Goal: Navigation & Orientation: Understand site structure

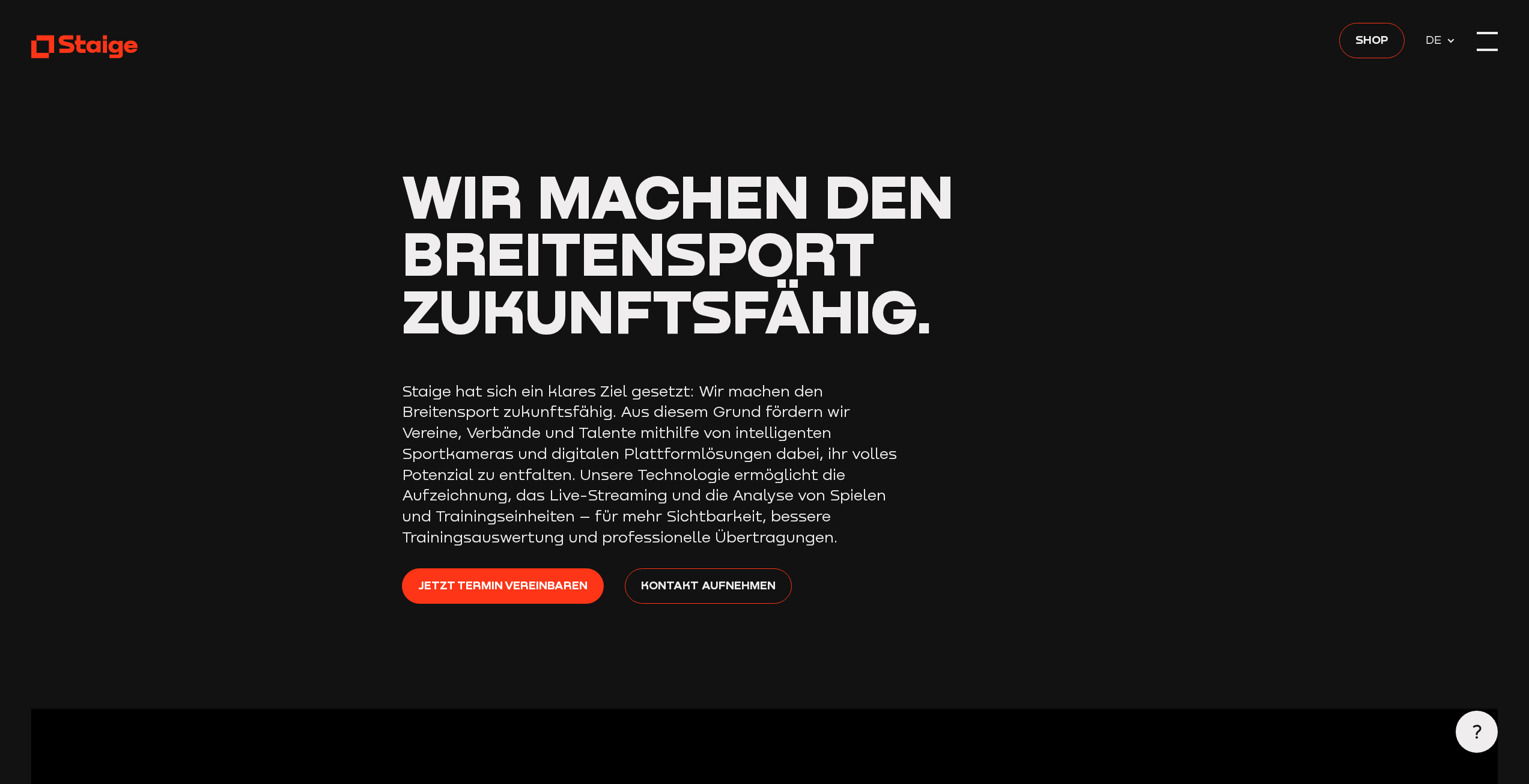
click at [1494, 41] on div at bounding box center [1487, 41] width 21 height 21
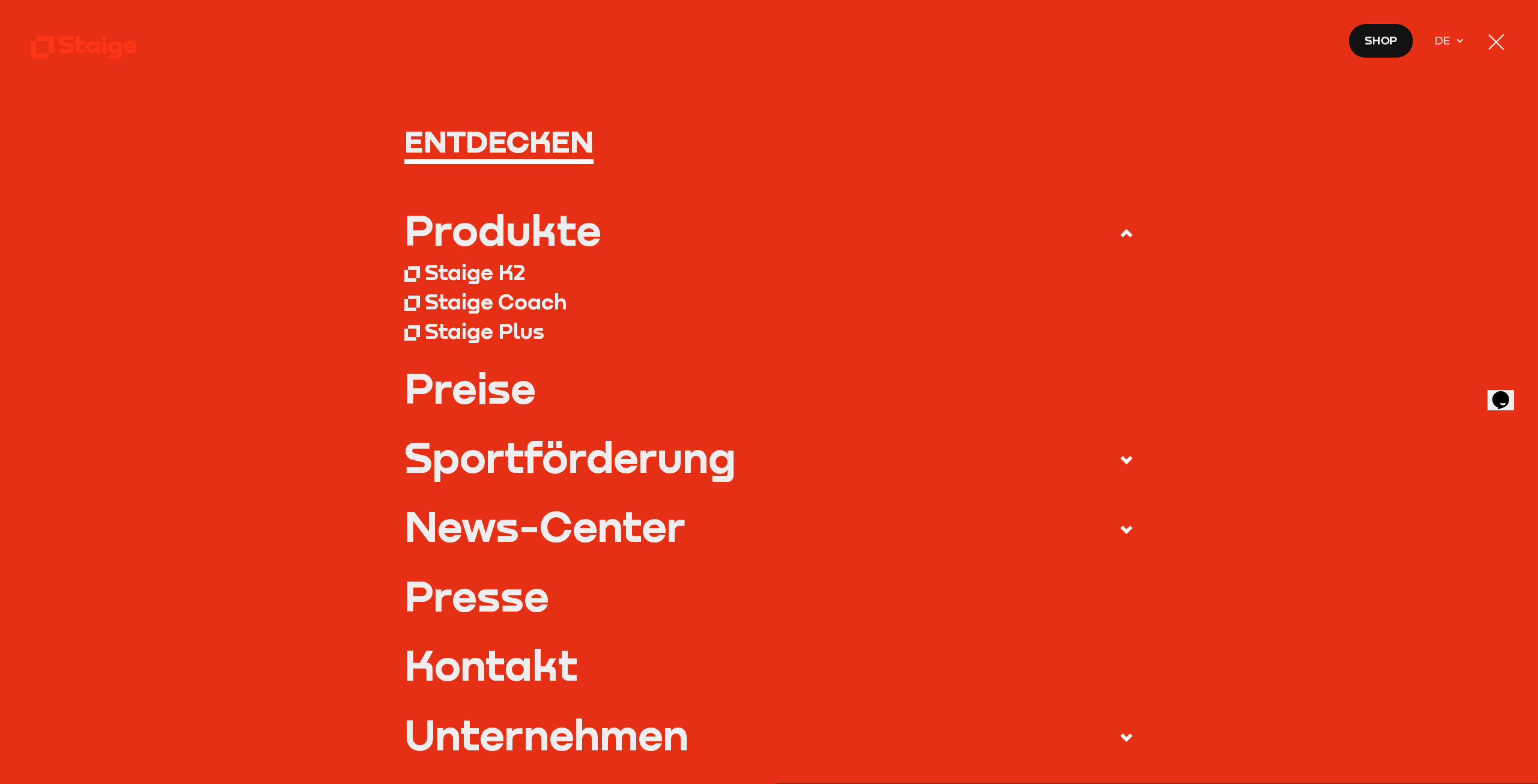
click at [1491, 39] on div at bounding box center [1496, 41] width 21 height 21
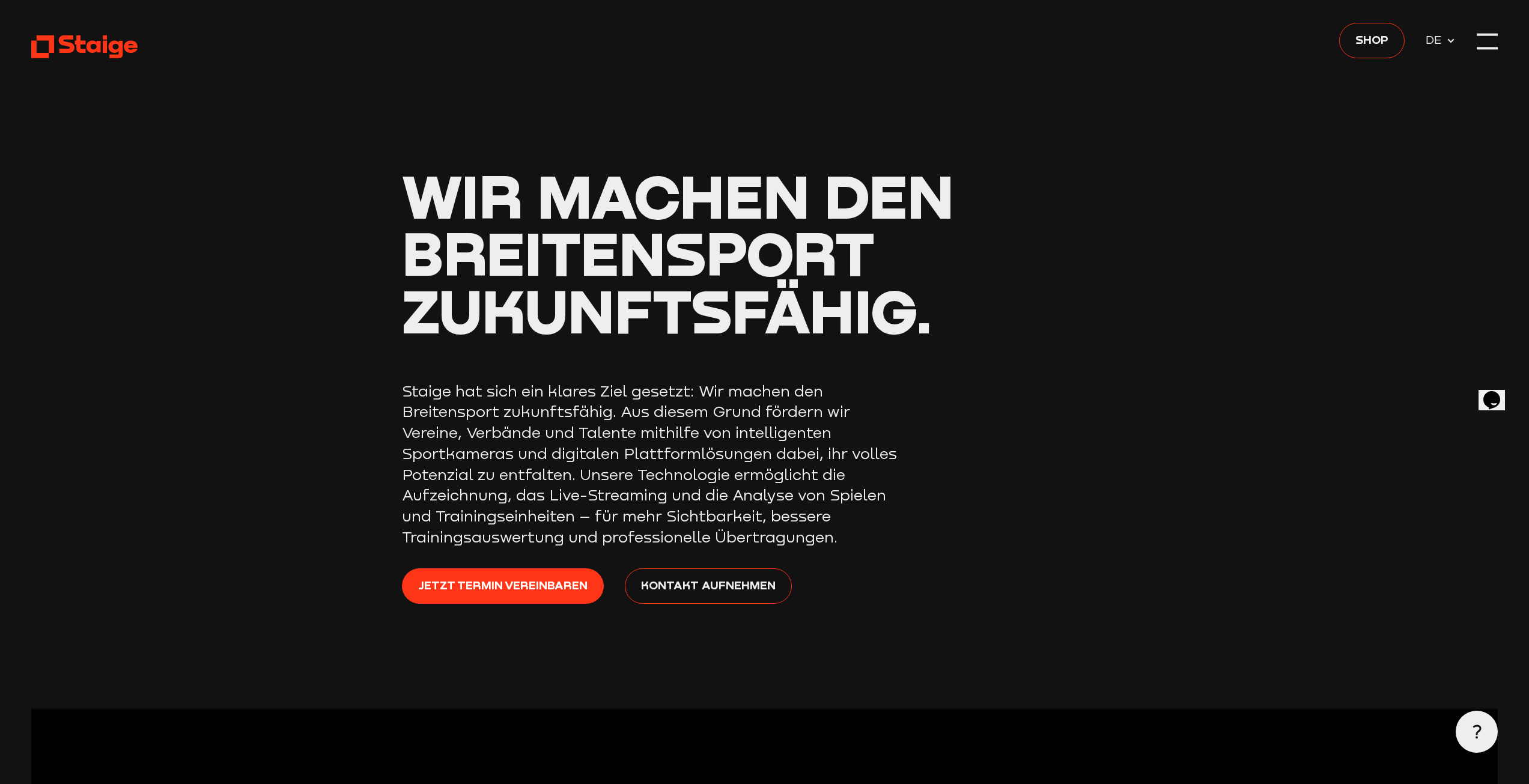
click at [78, 32] on header "Wir machen den Breitensport zukunftsfähig. Staige hat sich ein klares Ziel gese…" at bounding box center [764, 354] width 1467 height 707
click at [77, 40] on use at bounding box center [84, 47] width 106 height 23
click at [1493, 34] on div at bounding box center [1487, 33] width 21 height 3
